Goal: Information Seeking & Learning: Learn about a topic

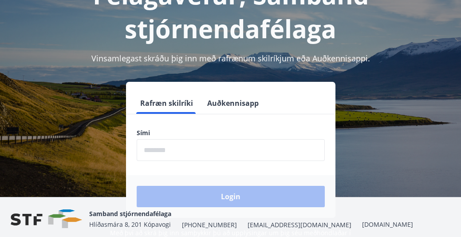
scroll to position [76, 0]
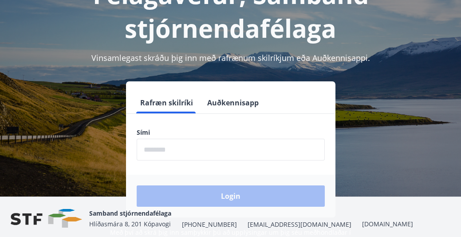
click at [156, 147] on input "phone" at bounding box center [231, 149] width 188 height 22
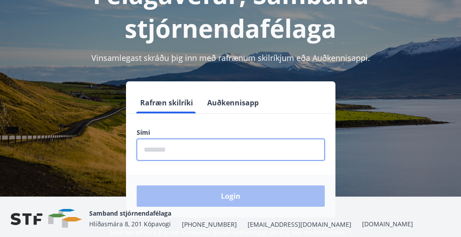
type input "********"
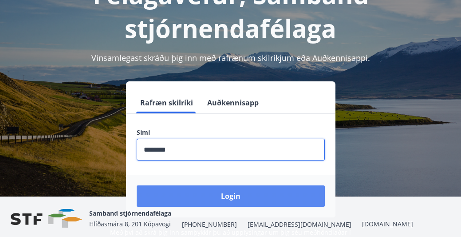
click at [236, 198] on button "Login" at bounding box center [231, 195] width 188 height 21
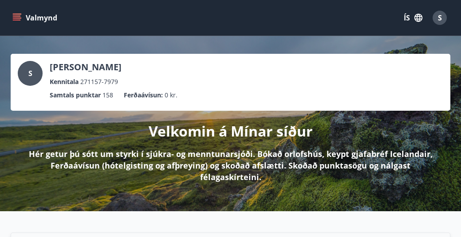
click at [41, 19] on button "Valmynd" at bounding box center [36, 18] width 50 height 16
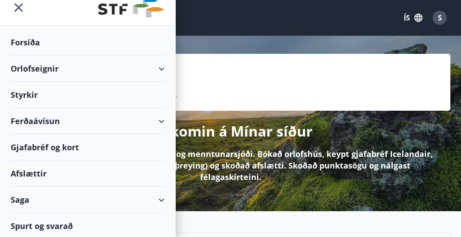
scroll to position [10, 0]
click at [59, 146] on div "Gjafabréf og kort" at bounding box center [88, 147] width 154 height 26
click at [35, 178] on div "Afslættir" at bounding box center [88, 173] width 154 height 26
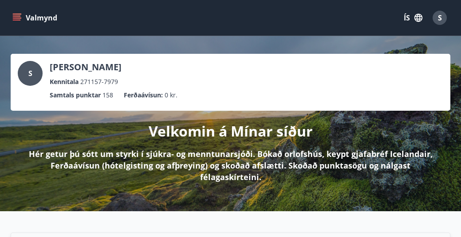
click at [15, 16] on icon "menu" at bounding box center [17, 16] width 8 height 1
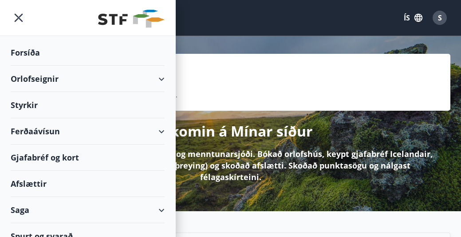
scroll to position [10, 0]
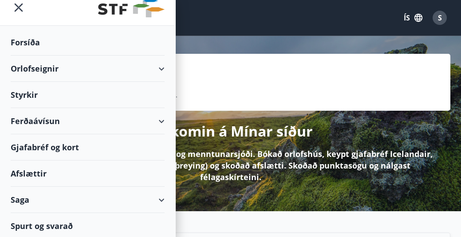
click at [31, 92] on div "Styrkir" at bounding box center [88, 95] width 154 height 26
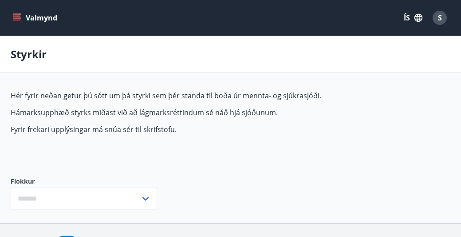
type input "***"
